Goal: Information Seeking & Learning: Check status

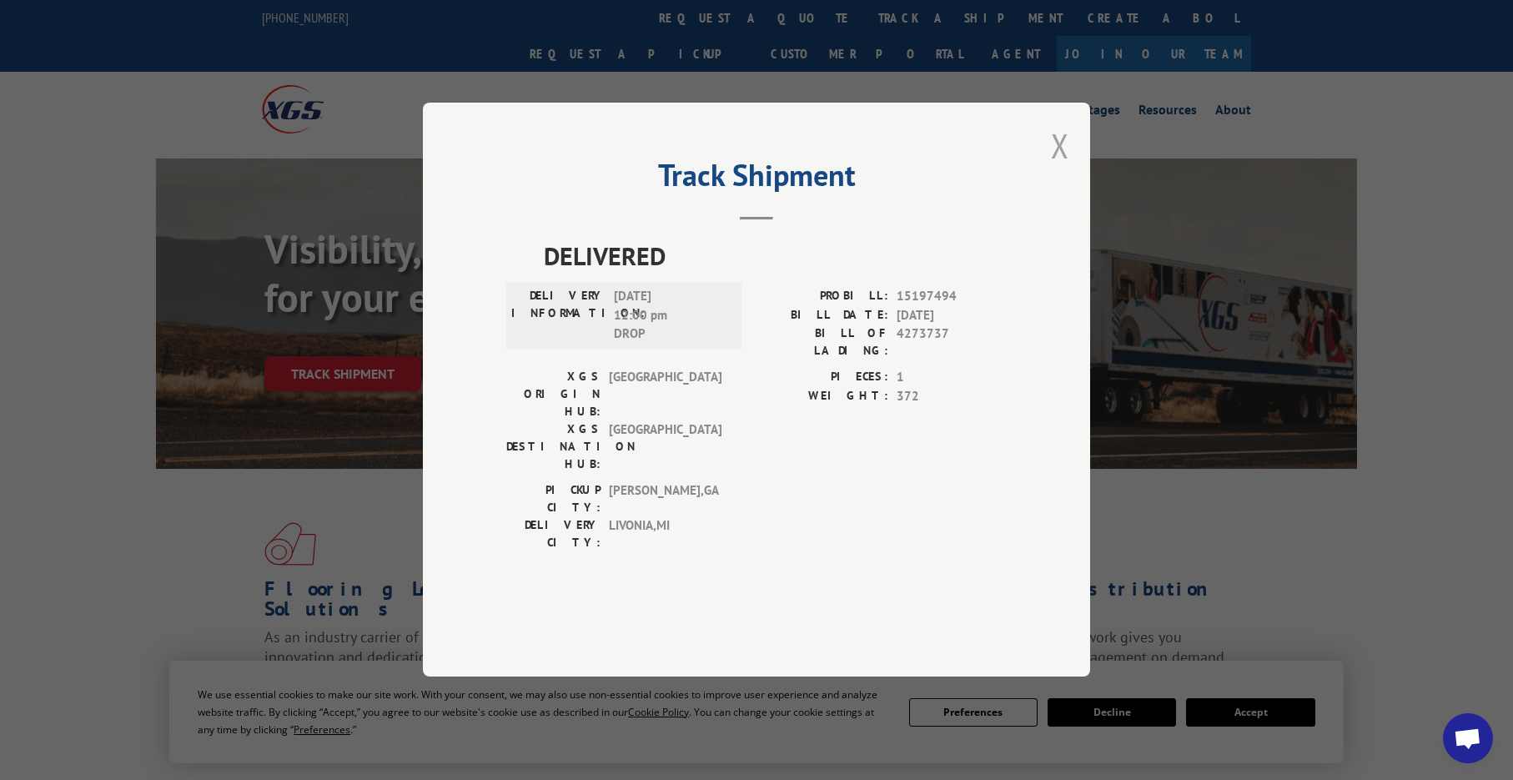
click at [1055, 168] on button "Close modal" at bounding box center [1060, 145] width 18 height 44
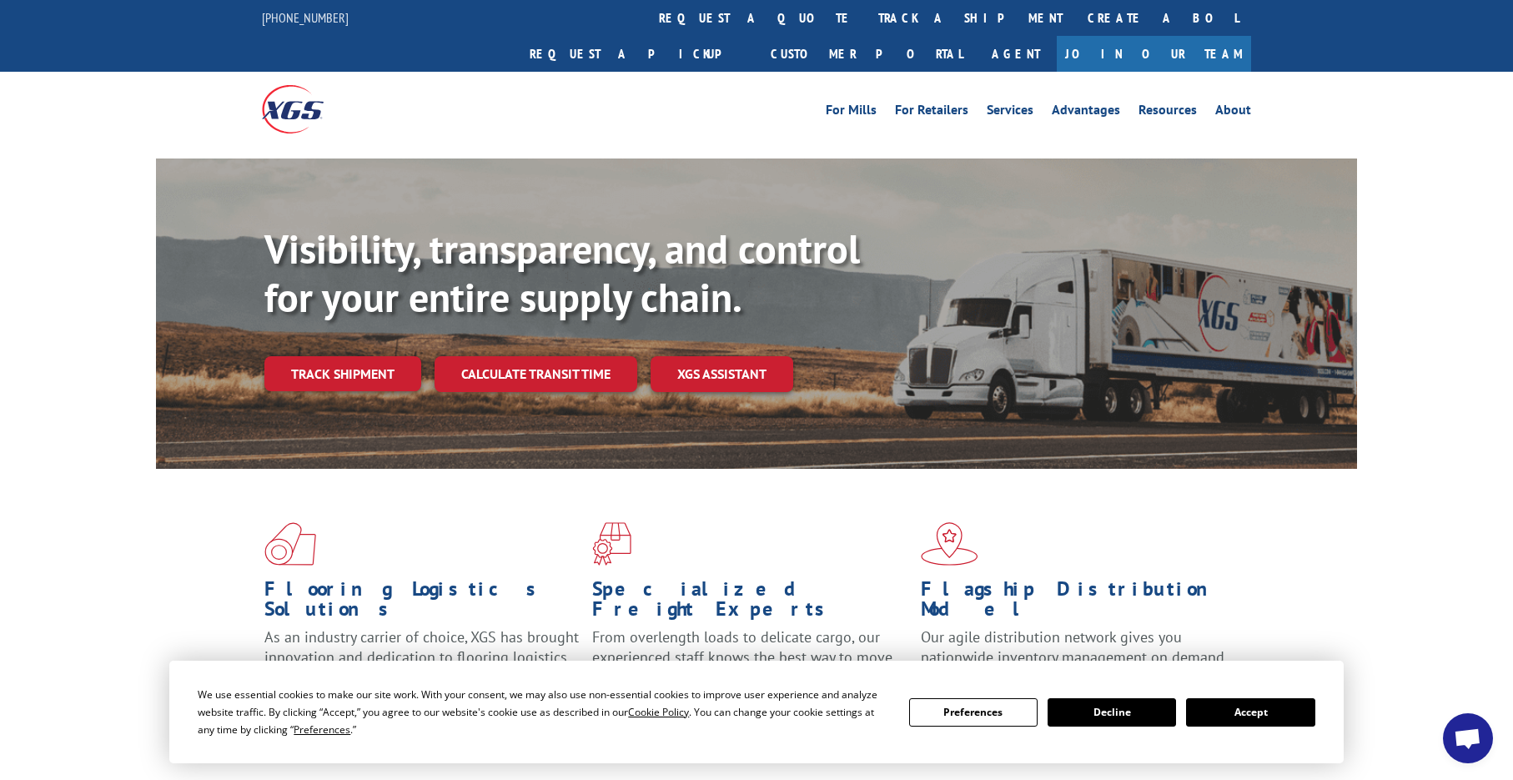
drag, startPoint x: 690, startPoint y: 19, endPoint x: 684, endPoint y: 28, distance: 10.2
click at [866, 19] on link "track a shipment" at bounding box center [970, 18] width 209 height 36
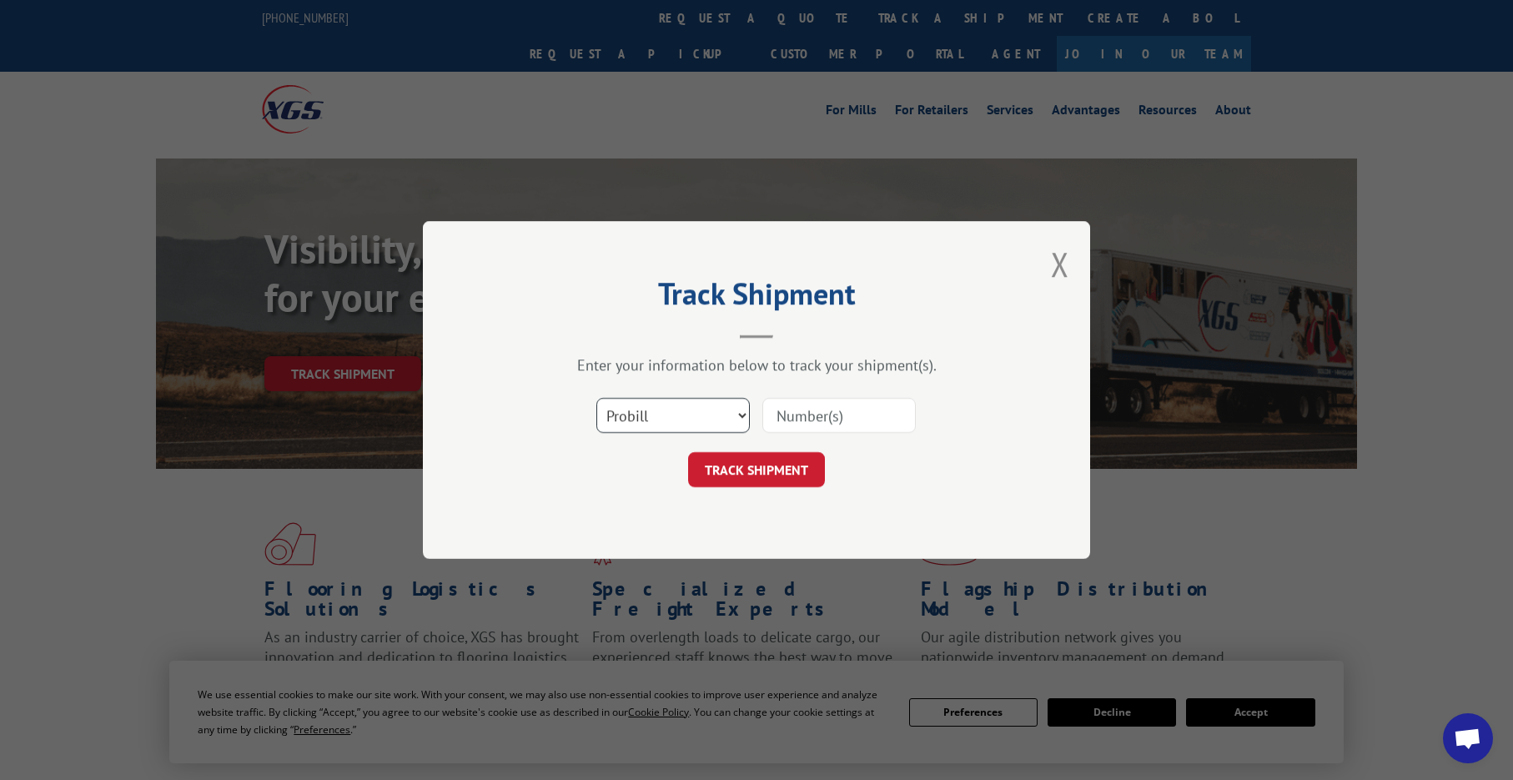
drag, startPoint x: 676, startPoint y: 416, endPoint x: 688, endPoint y: 407, distance: 14.9
click at [676, 416] on select "Select category... Probill BOL PO" at bounding box center [672, 415] width 153 height 35
select select "po"
click at [596, 398] on select "Select category... Probill BOL PO" at bounding box center [672, 415] width 153 height 35
click at [807, 422] on input at bounding box center [838, 415] width 153 height 35
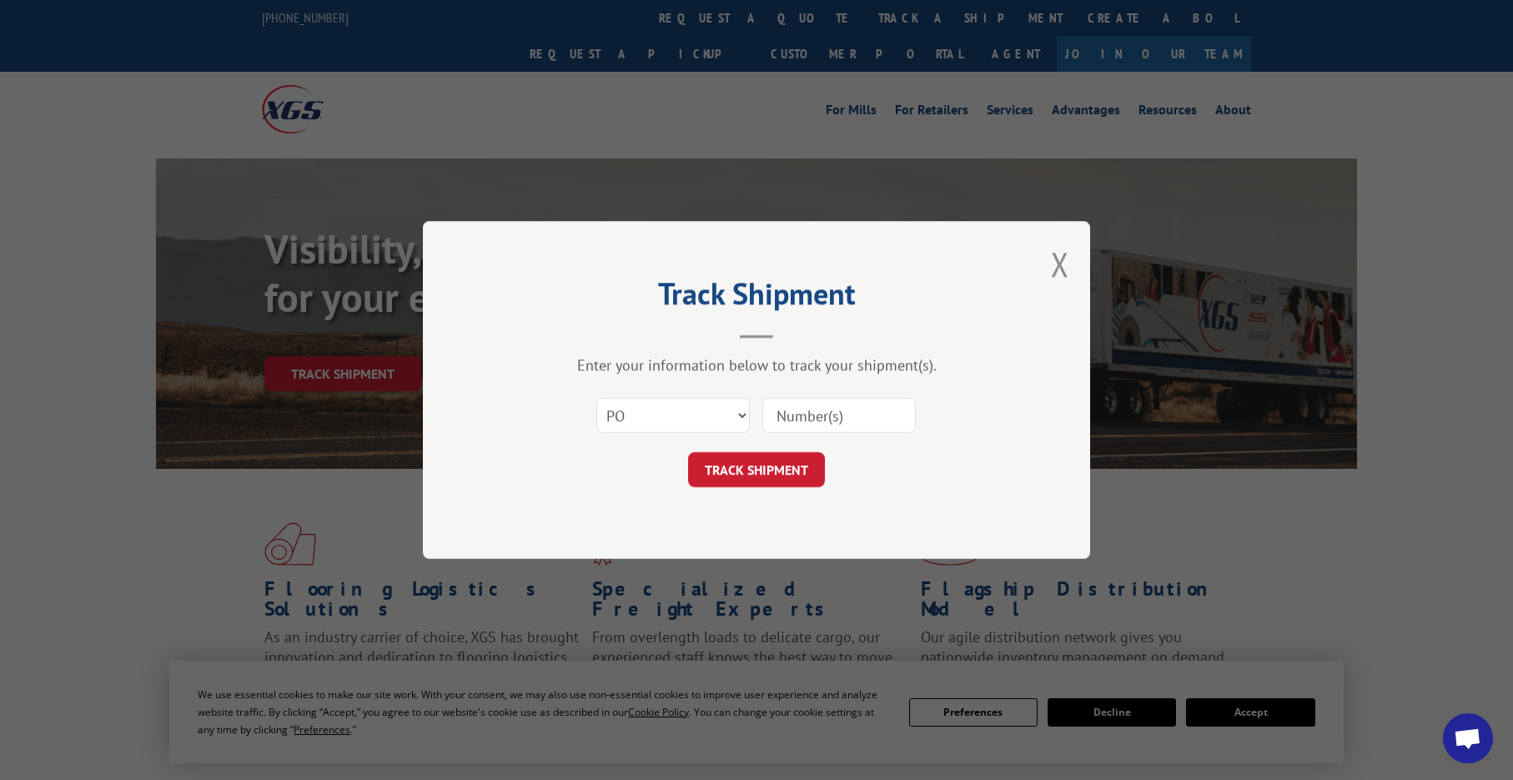
paste input "02513062"
type input "02513062"
click button "TRACK SHIPMENT" at bounding box center [756, 469] width 137 height 35
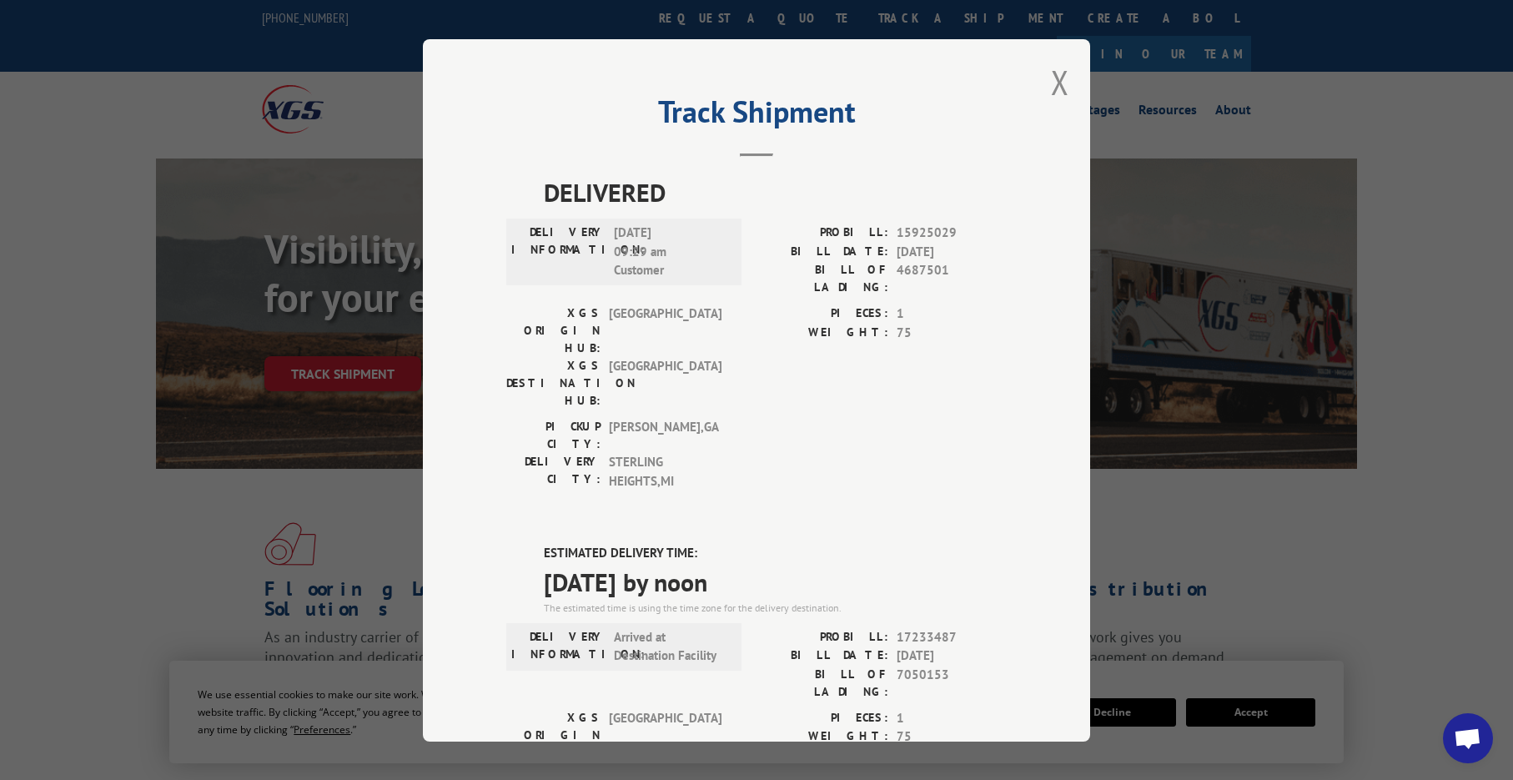
click at [1051, 91] on button "Close modal" at bounding box center [1060, 82] width 18 height 44
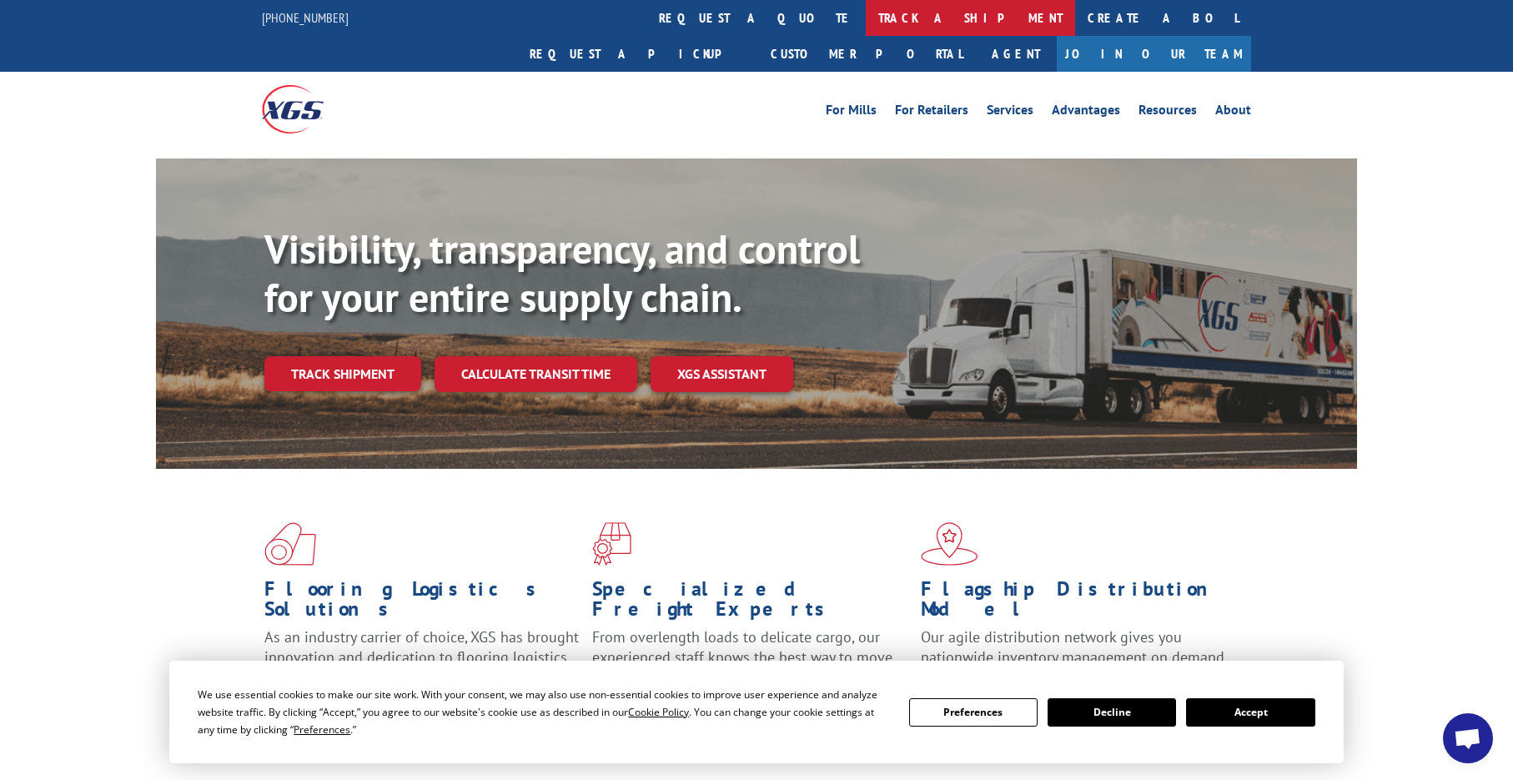
click at [866, 15] on link "track a shipment" at bounding box center [970, 18] width 209 height 36
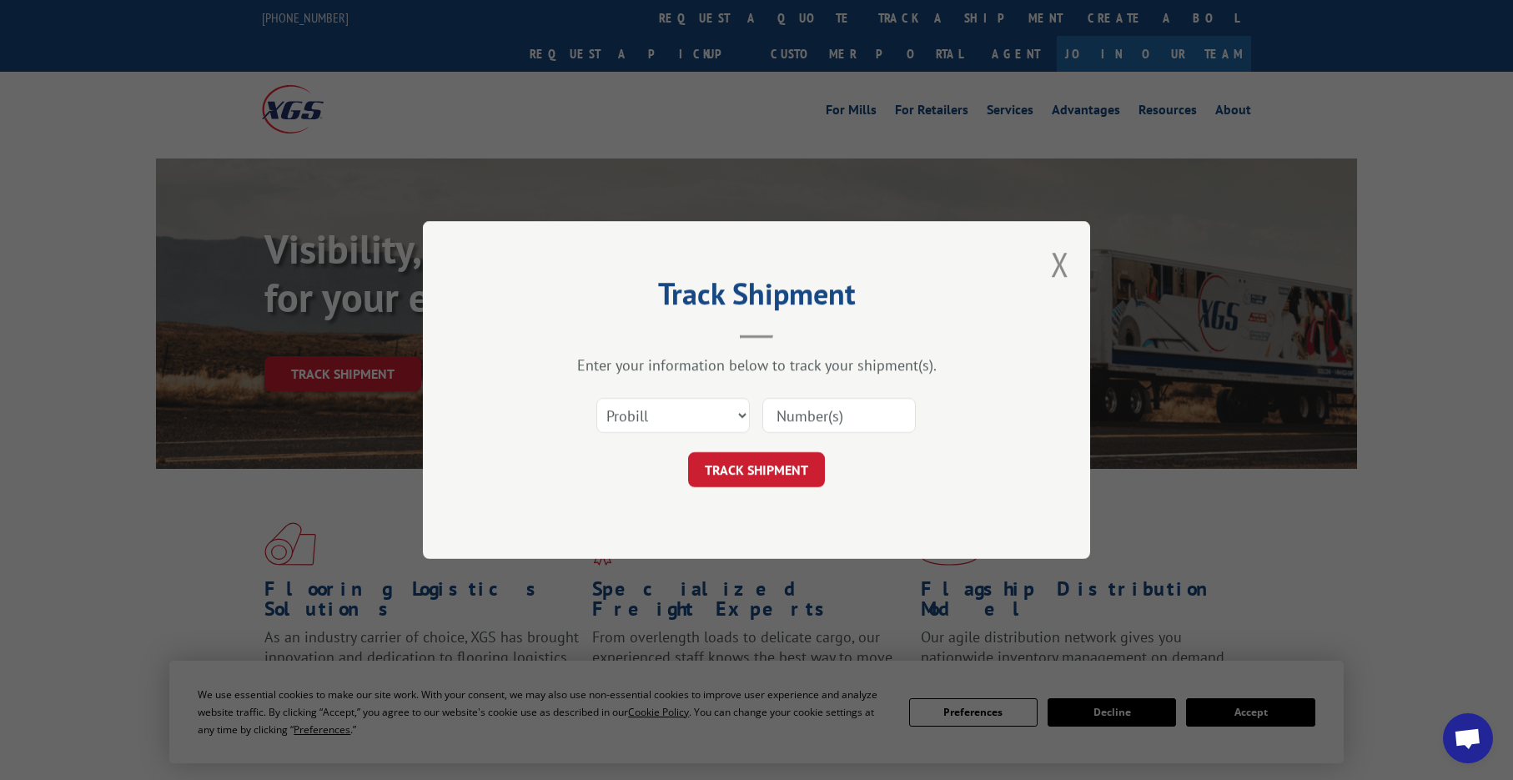
click at [688, 412] on div "Select category... Probill BOL PO" at bounding box center [756, 415] width 500 height 55
click at [688, 430] on select "Select category... Probill BOL PO" at bounding box center [672, 415] width 153 height 35
select select "po"
click at [596, 398] on select "Select category... Probill BOL PO" at bounding box center [672, 415] width 153 height 35
click at [812, 412] on input at bounding box center [838, 415] width 153 height 35
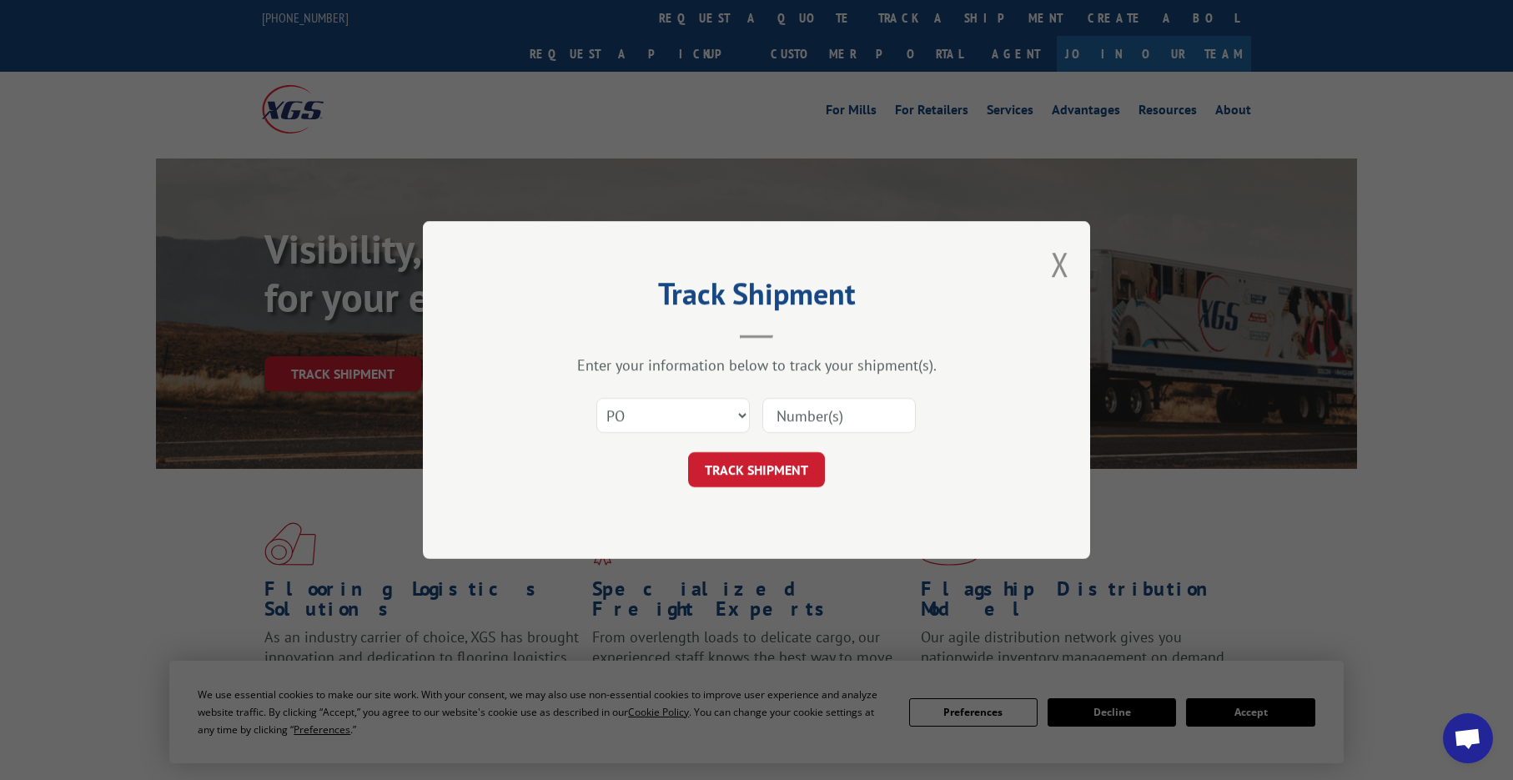
paste input "02513062"
type input "02513062"
drag, startPoint x: 775, startPoint y: 474, endPoint x: 270, endPoint y: 336, distance: 523.0
click at [760, 453] on button "TRACK SHIPMENT" at bounding box center [756, 469] width 137 height 35
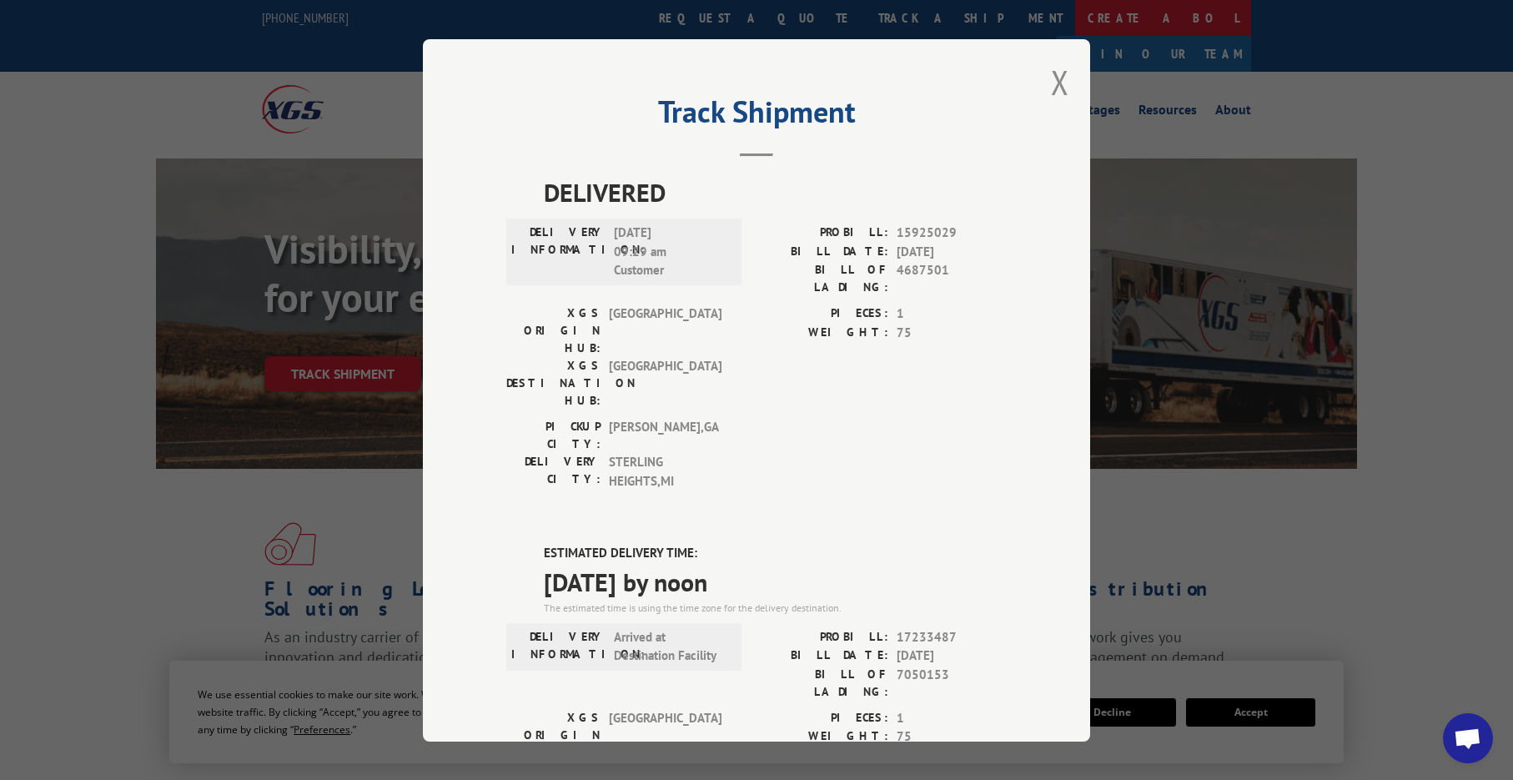
drag, startPoint x: 1063, startPoint y: 78, endPoint x: 830, endPoint y: 11, distance: 242.3
click at [1062, 78] on button "Close modal" at bounding box center [1060, 82] width 18 height 44
